Goal: Communication & Community: Answer question/provide support

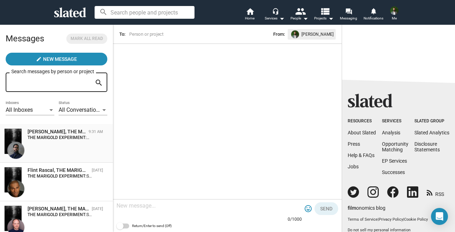
click at [52, 139] on strong "THE MARIGOLD EXPERIMENT:" at bounding box center [59, 137] width 62 height 5
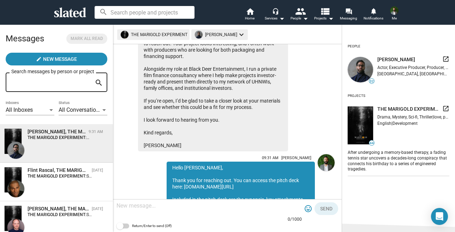
scroll to position [74, 0]
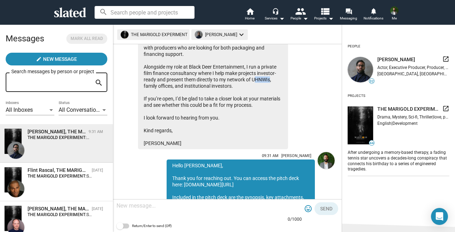
drag, startPoint x: 253, startPoint y: 79, endPoint x: 268, endPoint y: 78, distance: 15.2
click at [268, 78] on div "Hi, I came across The Marigold Experiment on Slated and wanted to reach out. Yo…" at bounding box center [213, 82] width 150 height 133
copy div "UHNWI"
click at [245, 146] on div "Hi, I came across The Marigold Experiment on Slated and wanted to reach out. Yo…" at bounding box center [214, 82] width 148 height 133
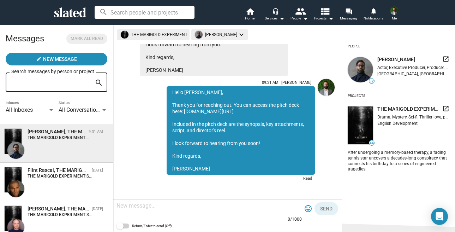
scroll to position [143, 0]
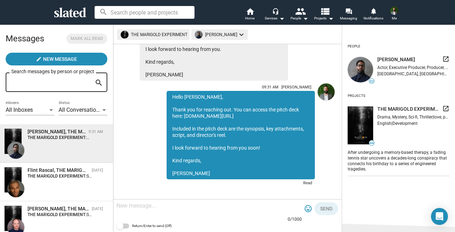
click at [192, 116] on div "Hello [PERSON_NAME], Thank you for reaching out. You can access the pitch deck …" at bounding box center [241, 135] width 148 height 88
drag, startPoint x: 216, startPoint y: 114, endPoint x: 185, endPoint y: 116, distance: 31.5
click at [185, 116] on div "Hello [PERSON_NAME], Thank you for reaching out. You can access the pitch deck …" at bounding box center [241, 135] width 148 height 88
copy div "[DOMAIN_NAME][URL]"
